Goal: Information Seeking & Learning: Understand process/instructions

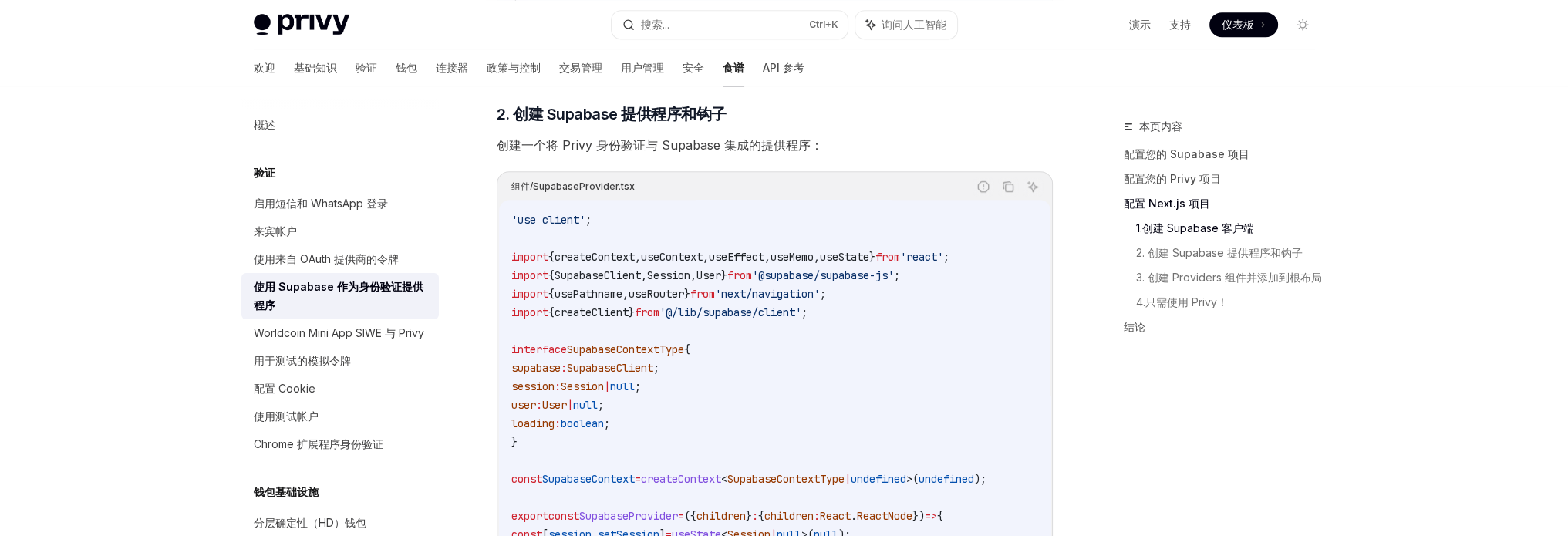
scroll to position [1235, 0]
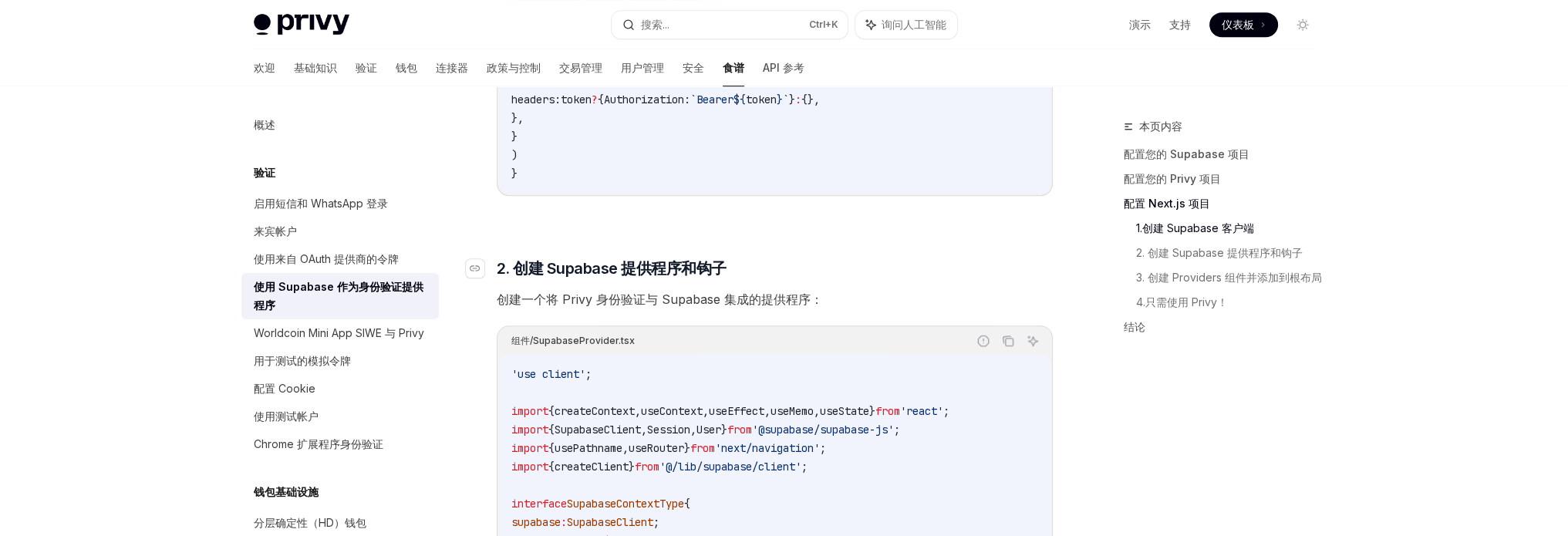
click at [598, 280] on span "2. 创建 Supabase 提供程序和钩子" at bounding box center [611, 268] width 230 height 22
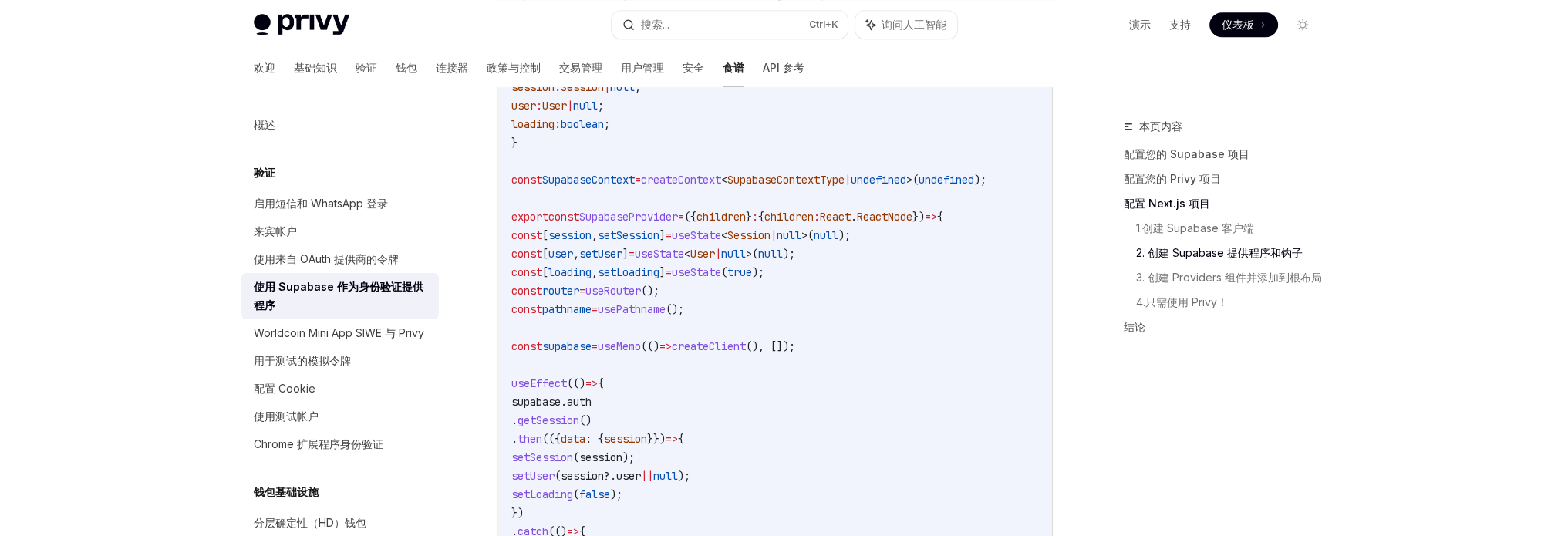
scroll to position [1611, 0]
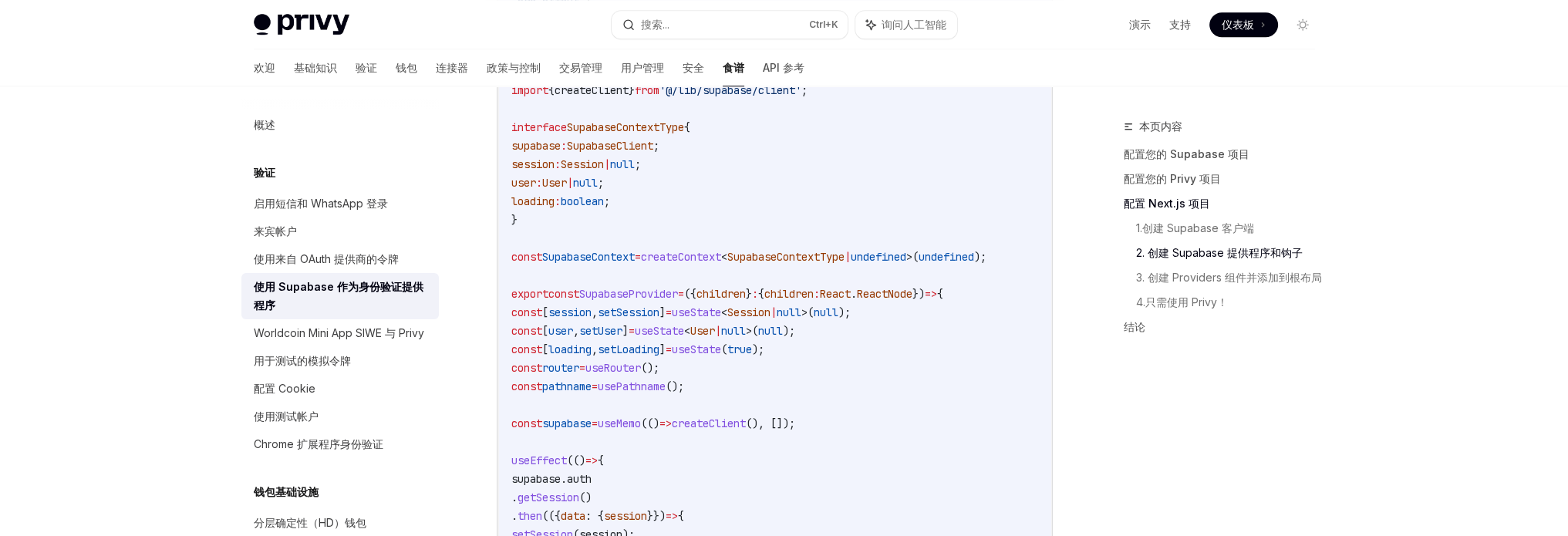
click at [722, 357] on span "useState" at bounding box center [697, 349] width 50 height 14
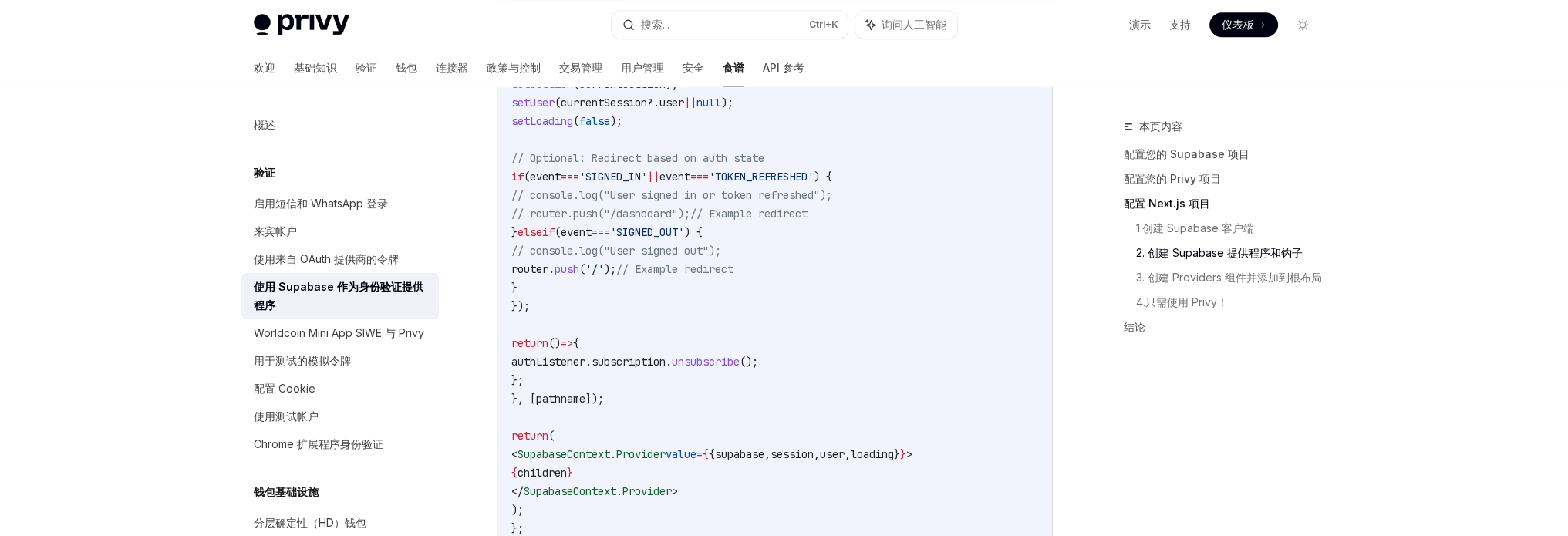
scroll to position [2074, 0]
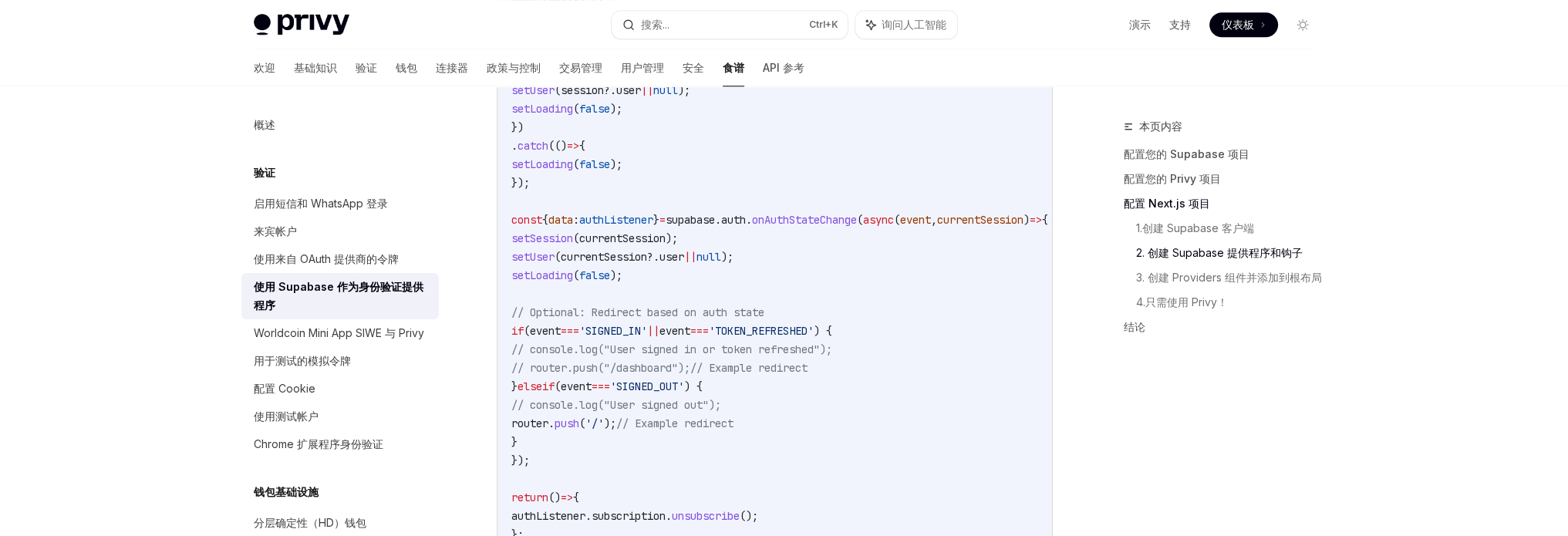
click at [700, 357] on span "// console.log("User signed in or token refreshed");" at bounding box center [672, 349] width 321 height 14
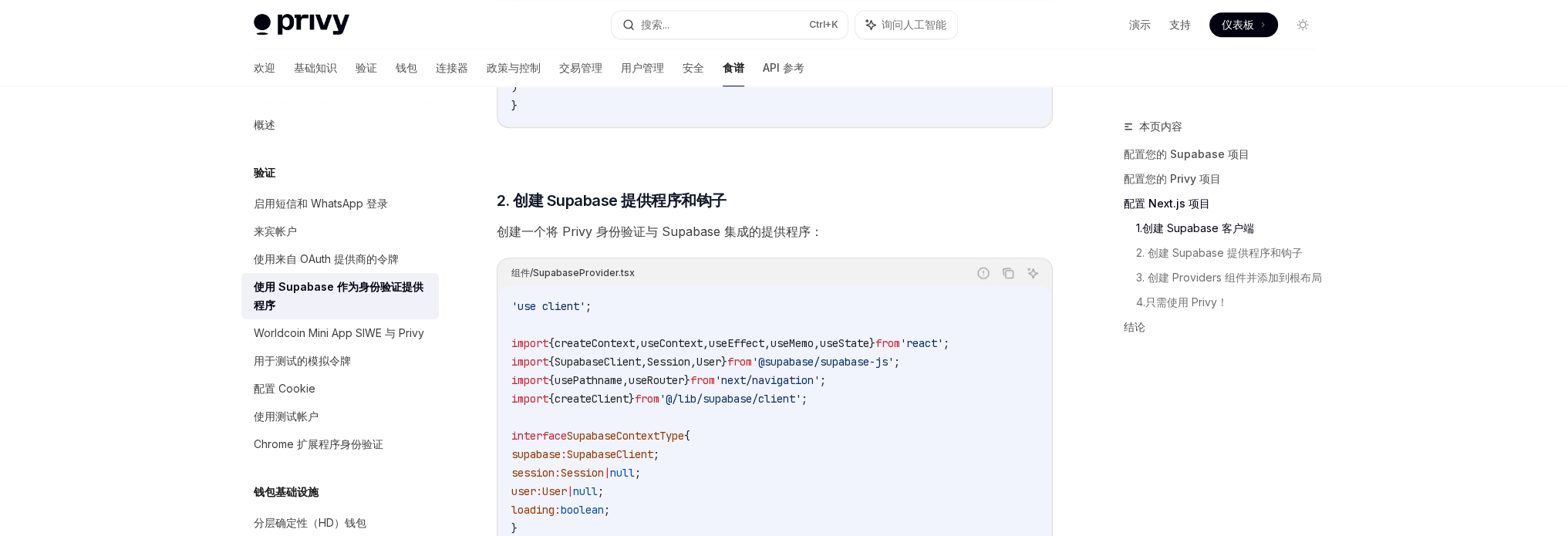
scroll to position [1225, 0]
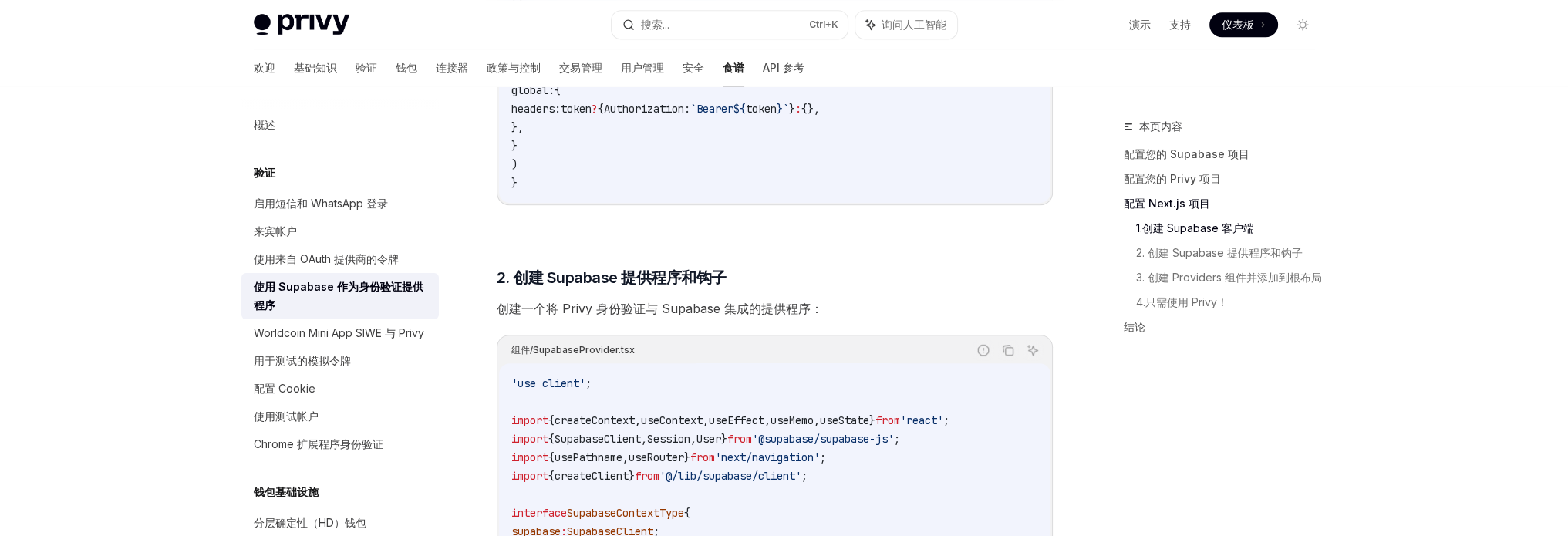
click at [661, 465] on span "useRouter" at bounding box center [656, 457] width 55 height 14
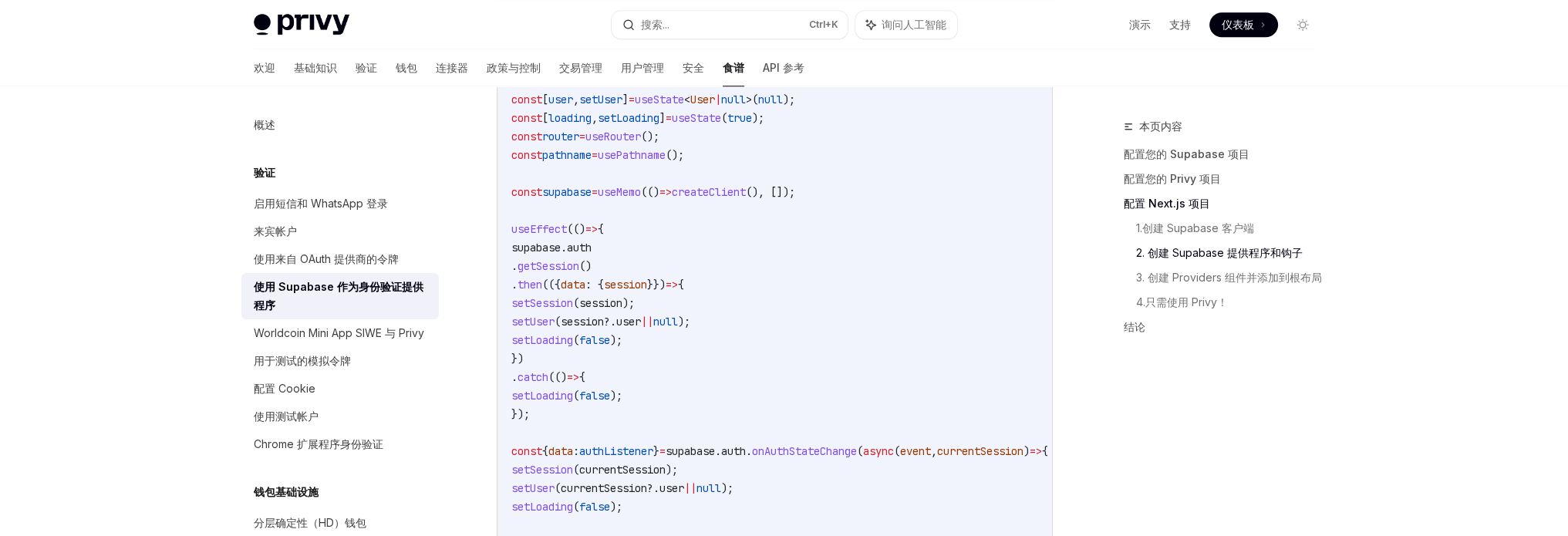
scroll to position [1611, 0]
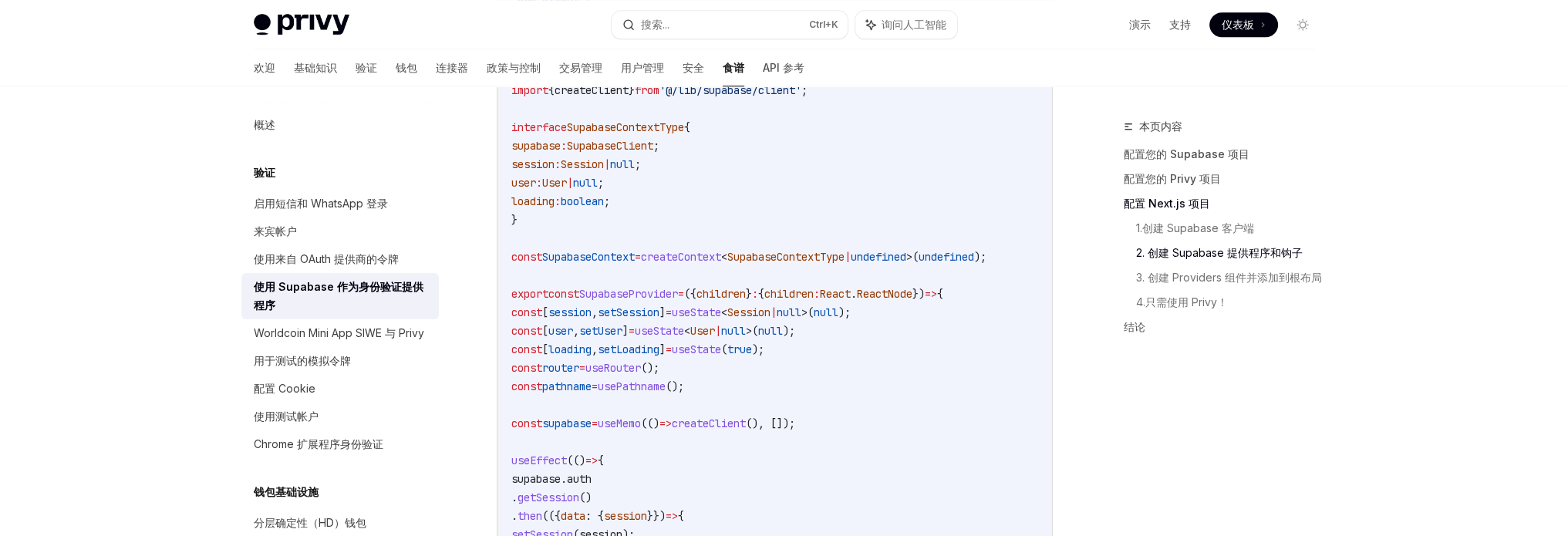
click at [601, 261] on span "SupabaseContext" at bounding box center [589, 256] width 93 height 14
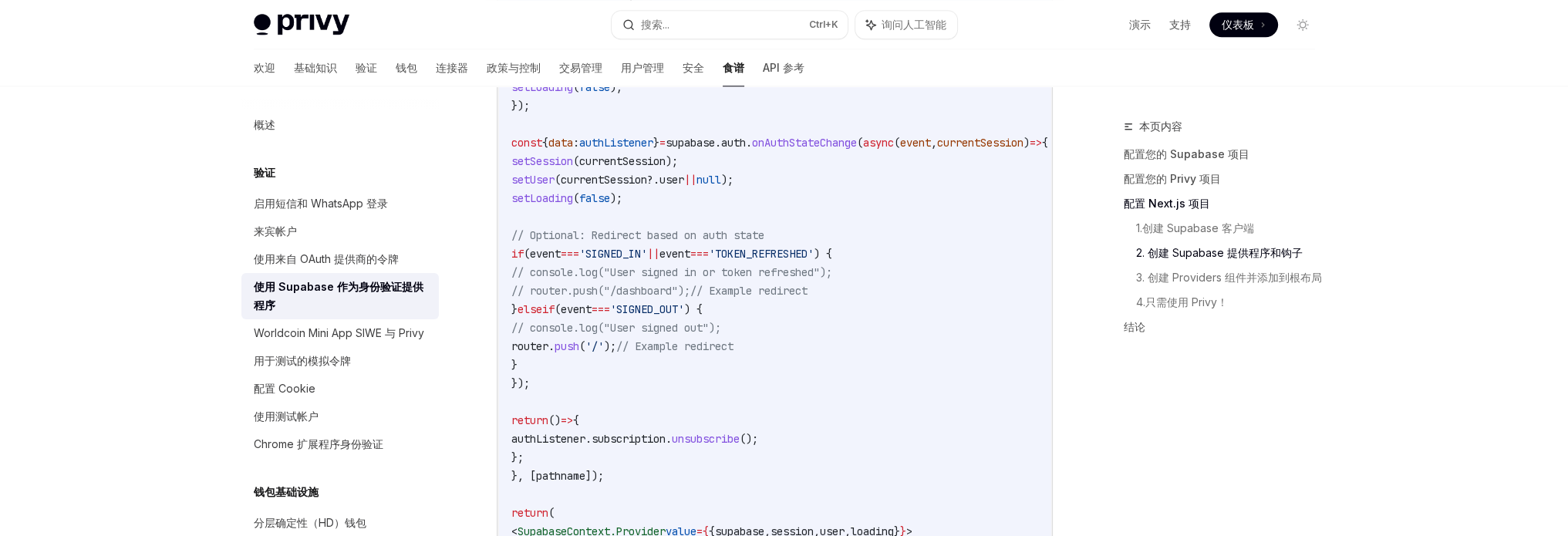
scroll to position [1688, 0]
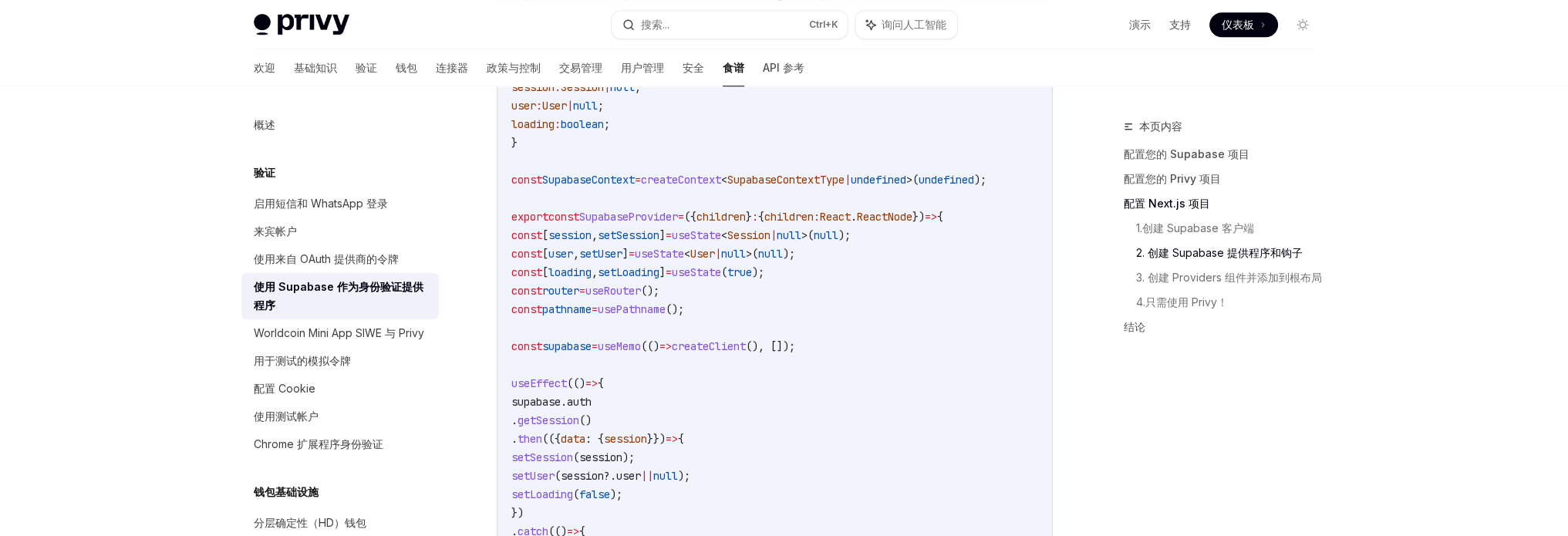
copy span "SupabaseProvider"
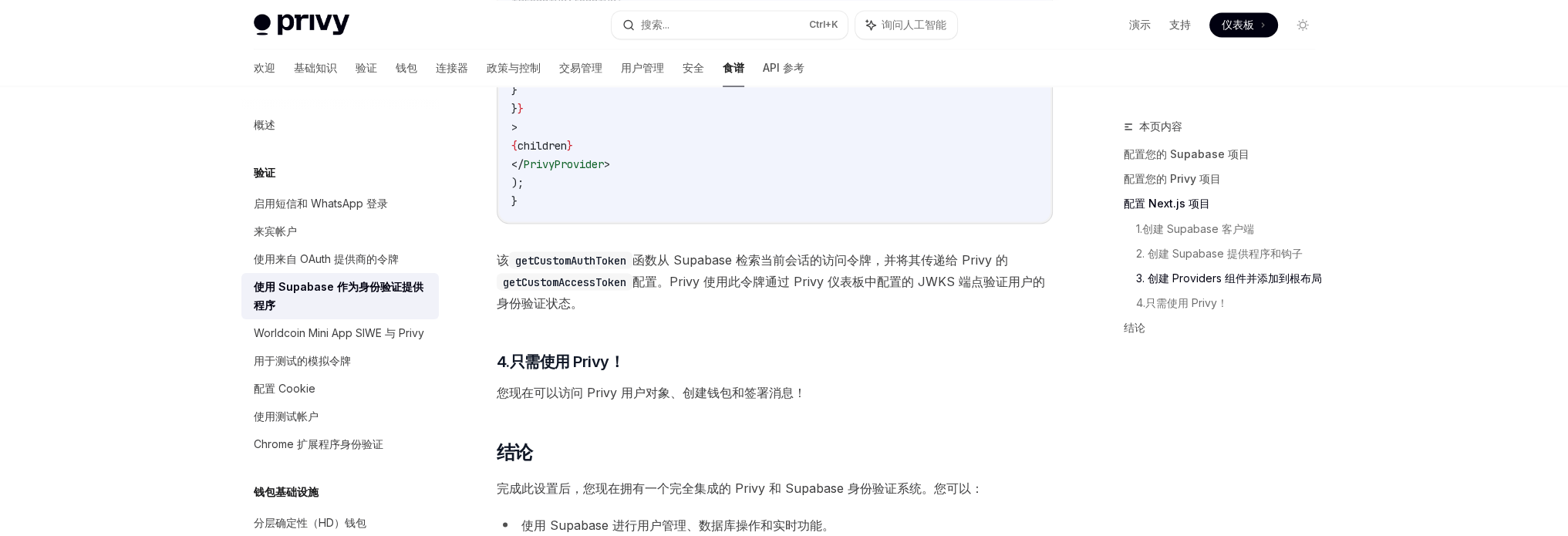
scroll to position [3849, 0]
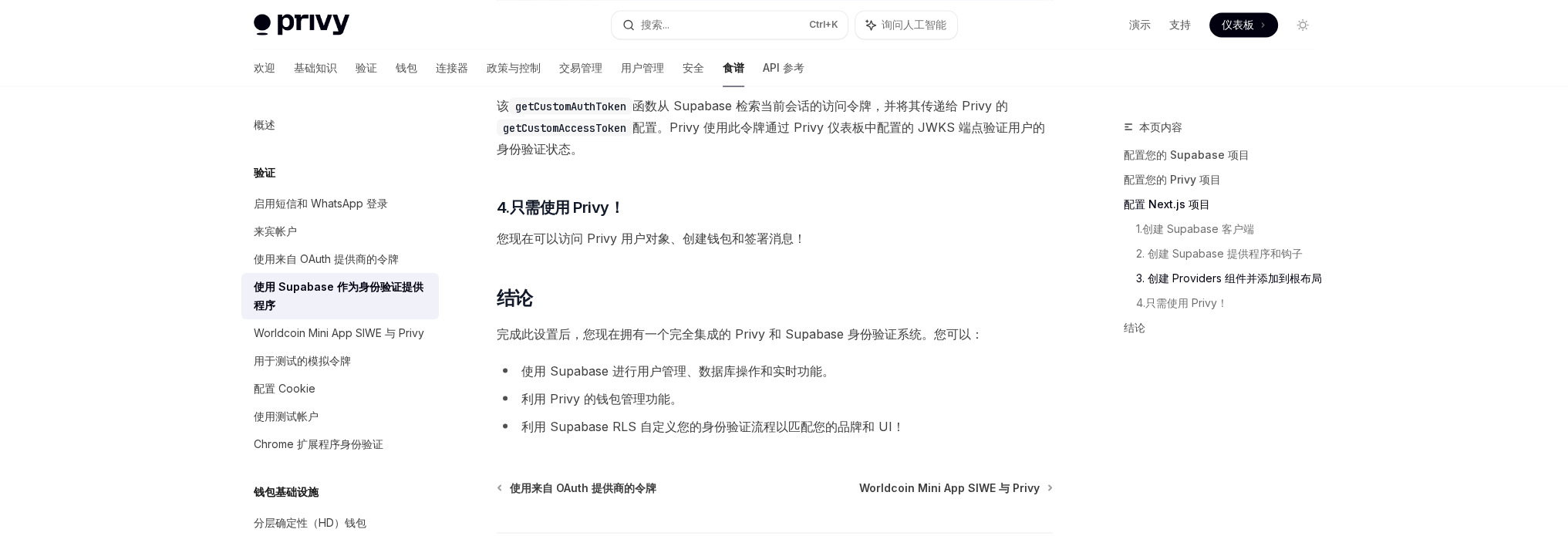
click at [679, 341] on font "完成此设置后，您现在拥有一个完全集成的 Privy 和 Supabase 身份验证系统。您可以：" at bounding box center [740, 332] width 487 height 15
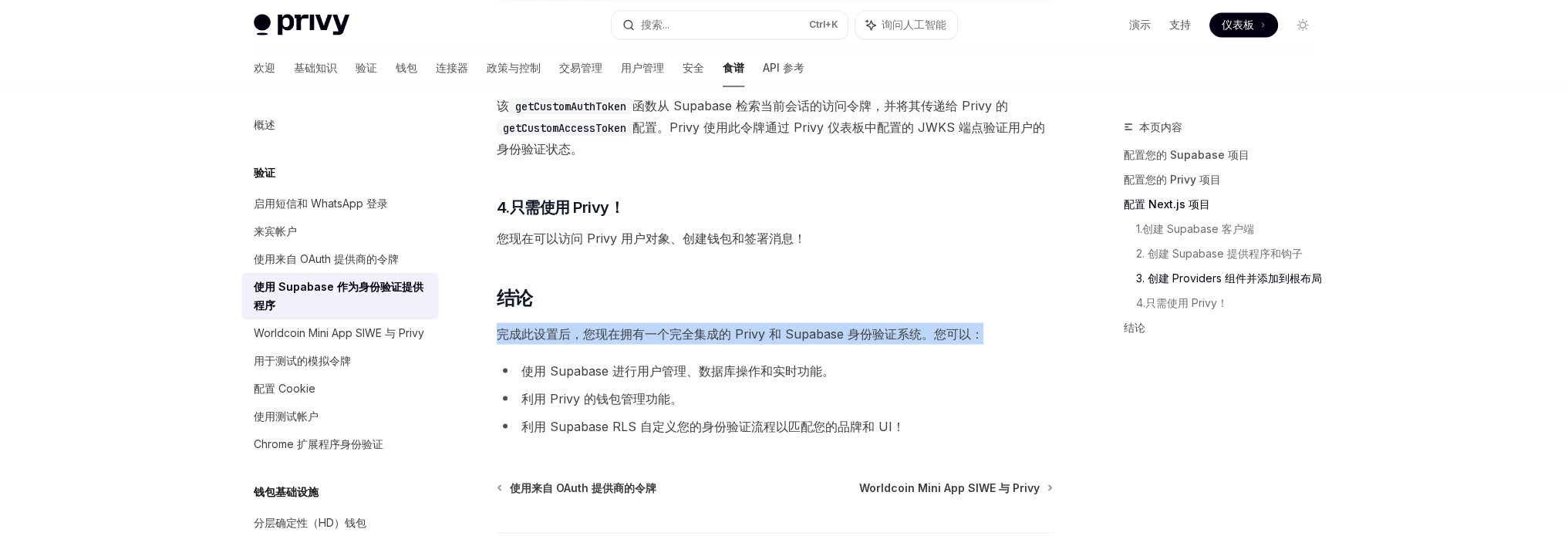
click at [679, 341] on font "完成此设置后，您现在拥有一个完全集成的 Privy 和 Supabase 身份验证系统。您可以：" at bounding box center [740, 332] width 487 height 15
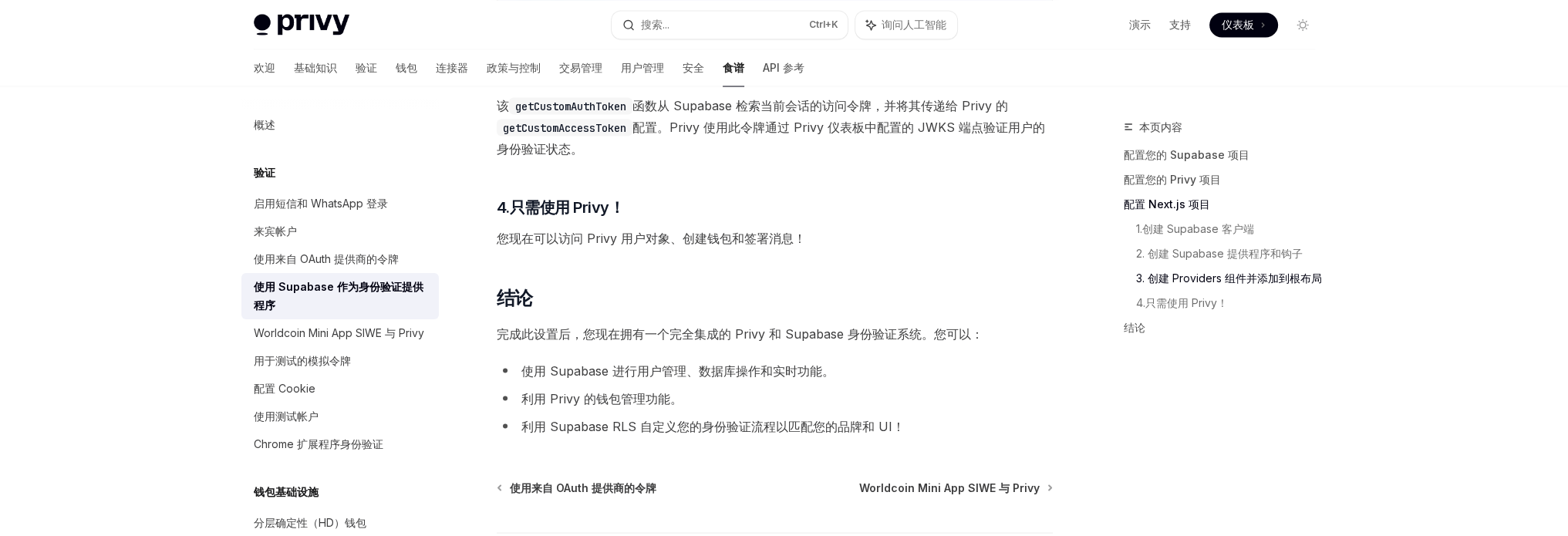
click at [641, 378] on font "使用 Supabase 进行用户管理、数据库操作和实时功能。" at bounding box center [677, 370] width 313 height 15
click at [607, 406] on font "利用 Privy 的钱包管理功能。" at bounding box center [601, 397] width 161 height 15
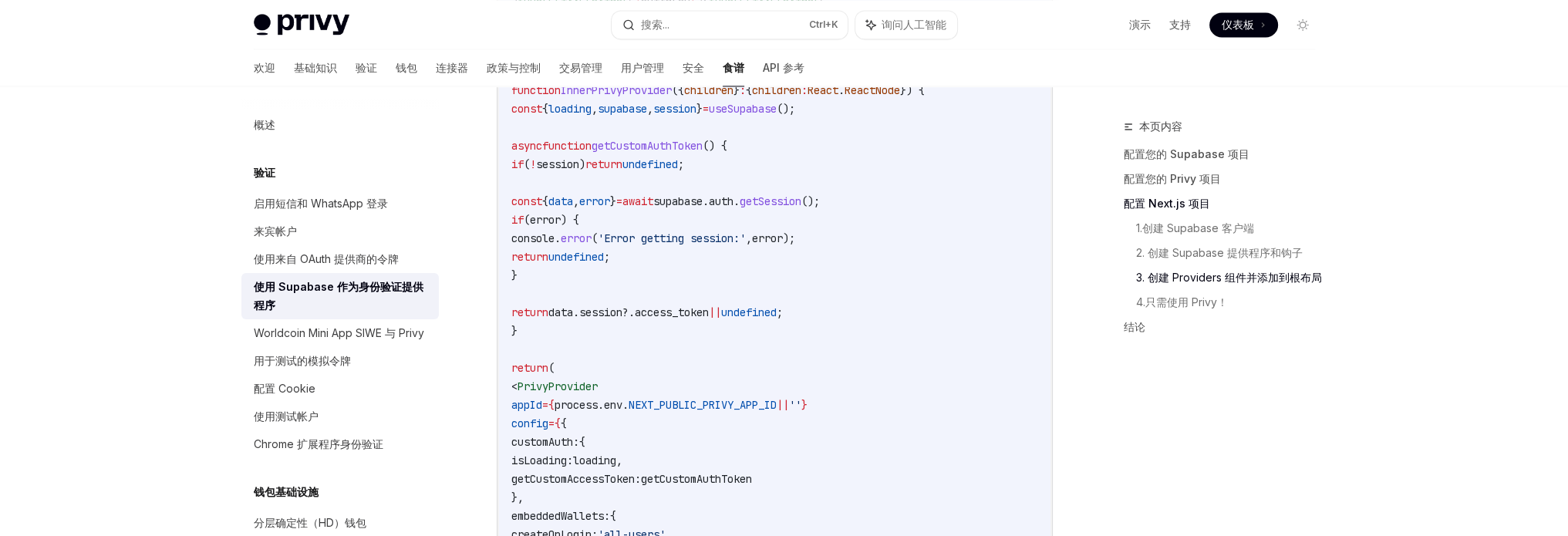
scroll to position [3154, 0]
